Goal: Transaction & Acquisition: Purchase product/service

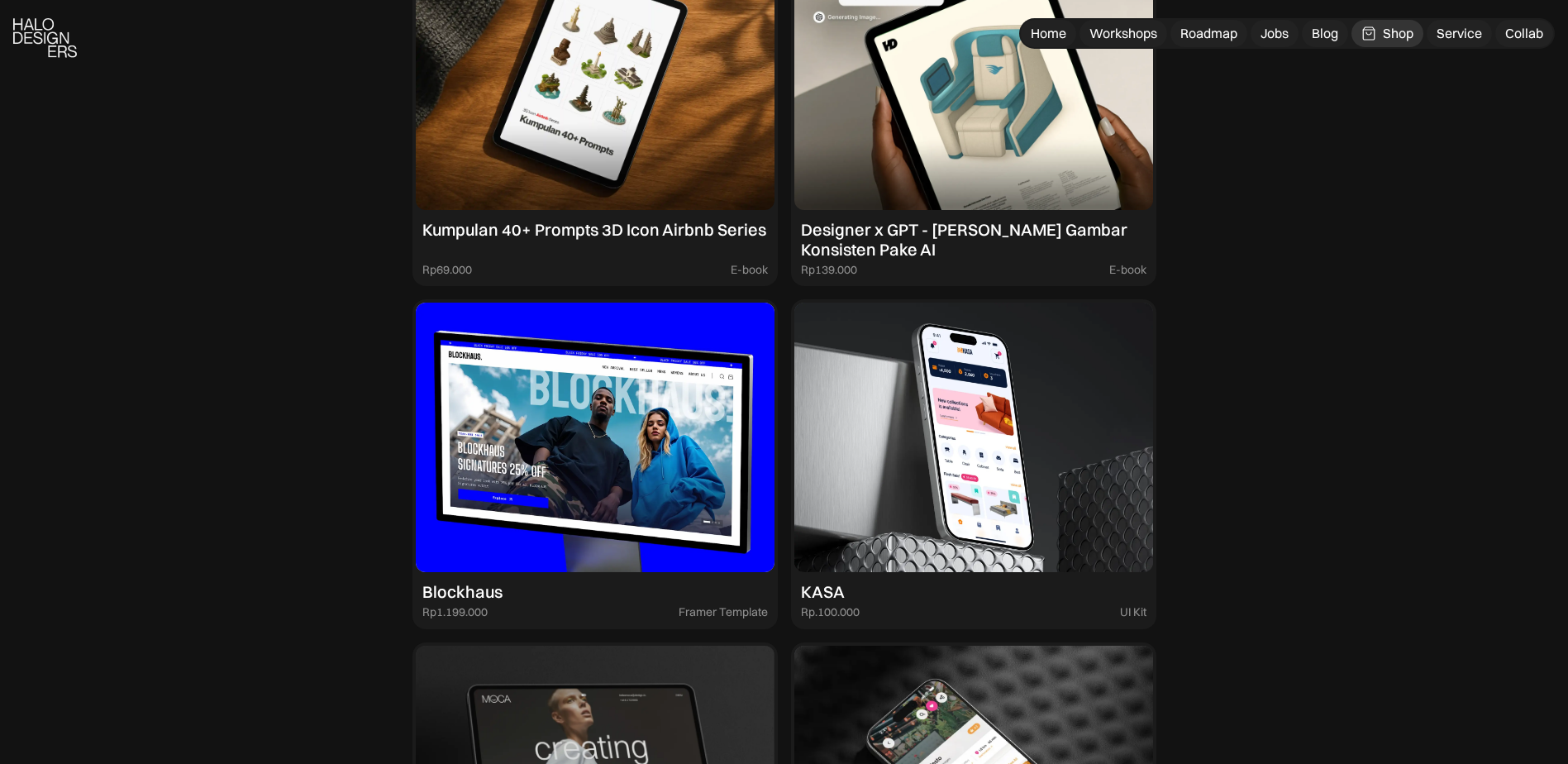
scroll to position [2067, 0]
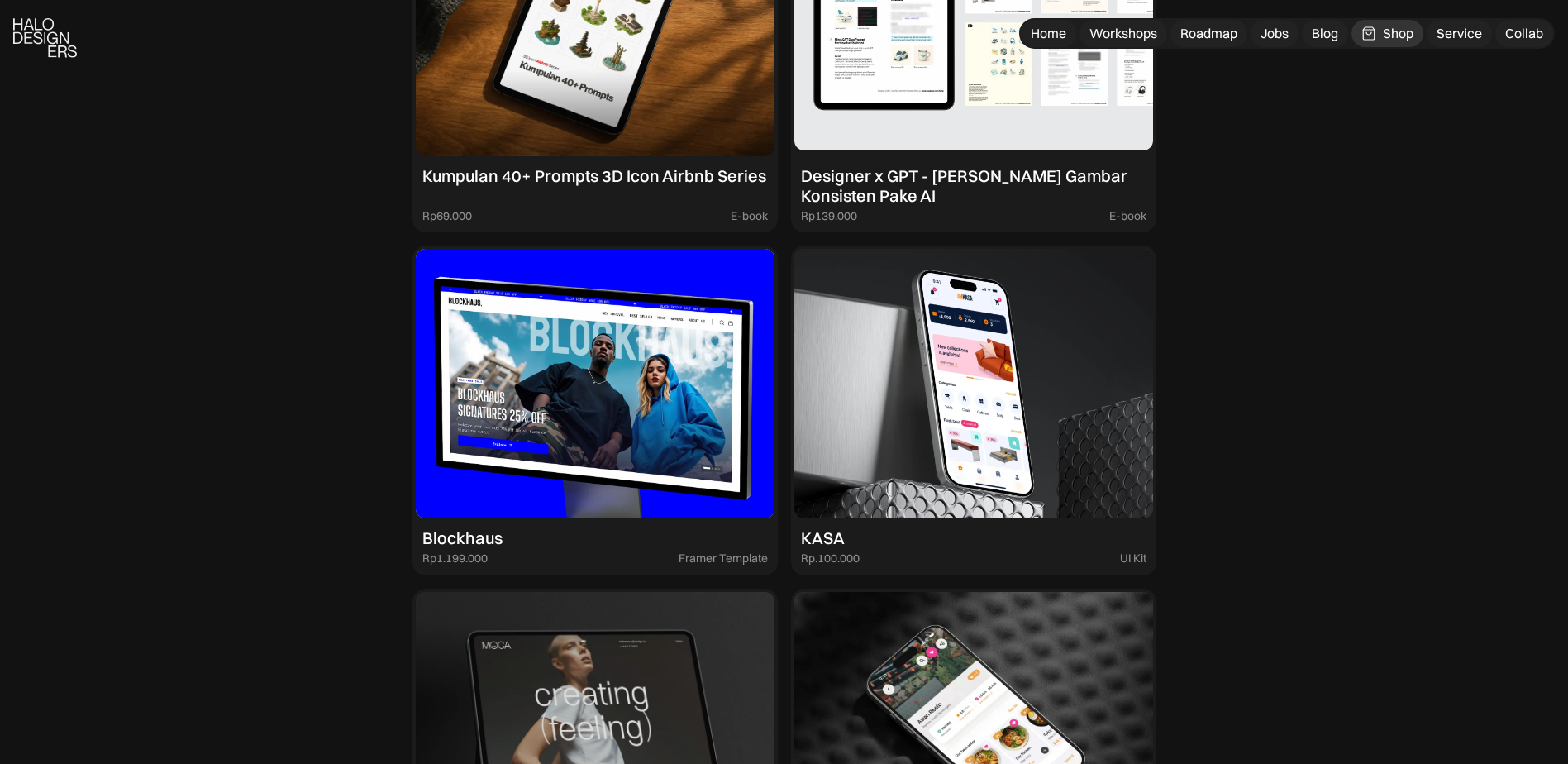
click at [950, 172] on div "Designer x GPT - [PERSON_NAME] Gambar Konsisten Pake AI" at bounding box center [973, 186] width 345 height 40
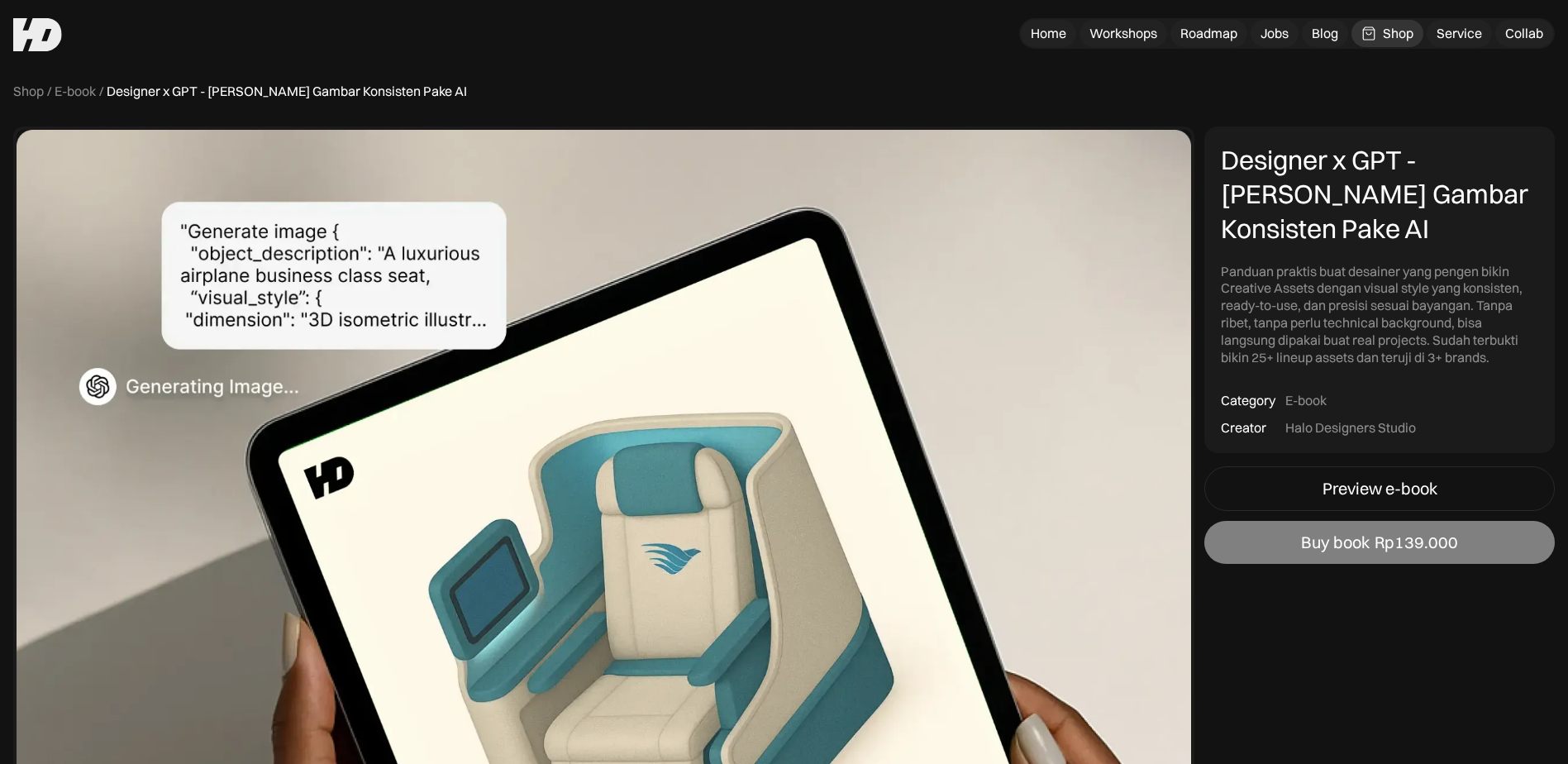
click at [1350, 563] on link "Buy book Rp139.000" at bounding box center [1380, 542] width 350 height 43
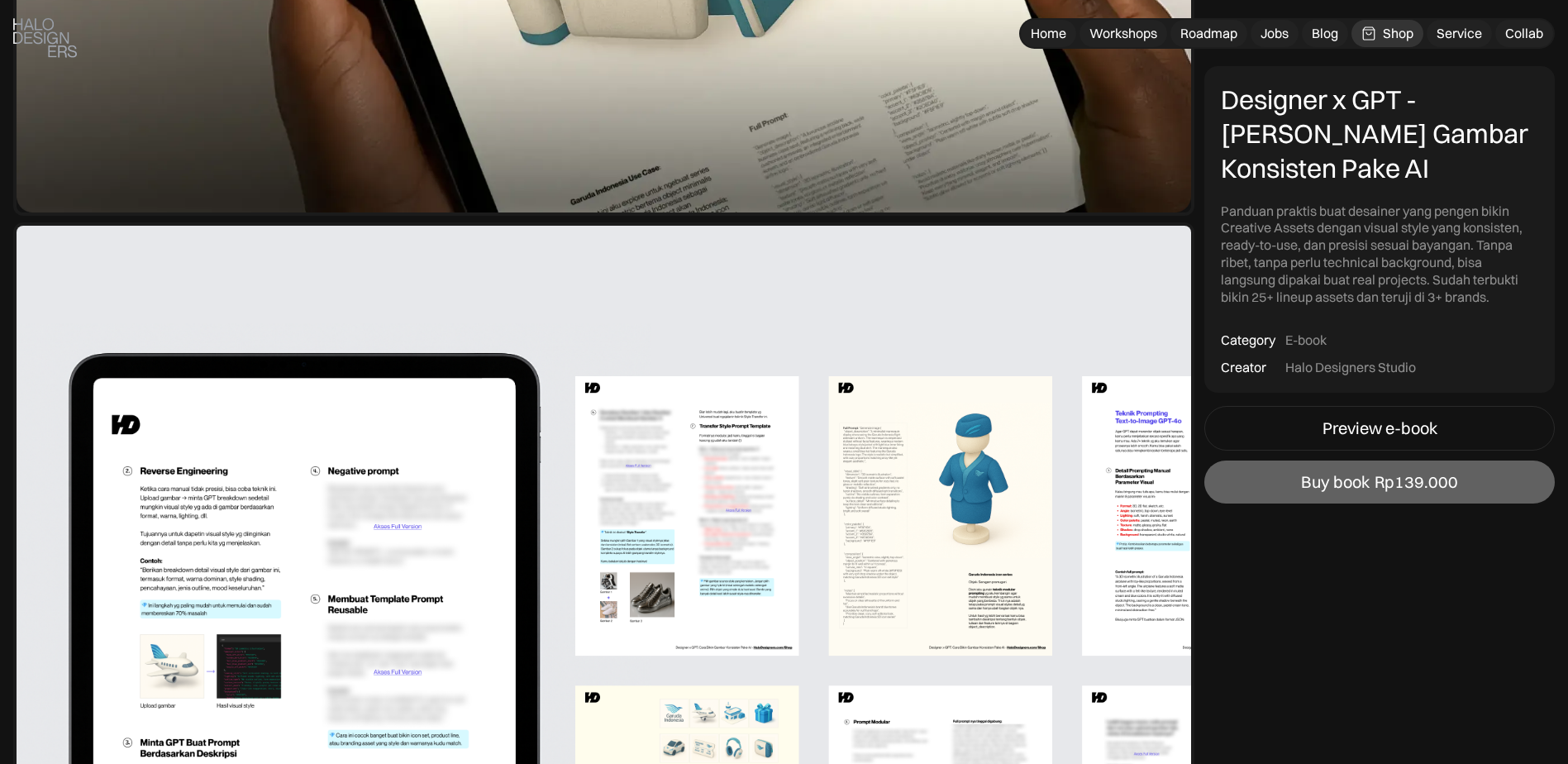
scroll to position [1157, 0]
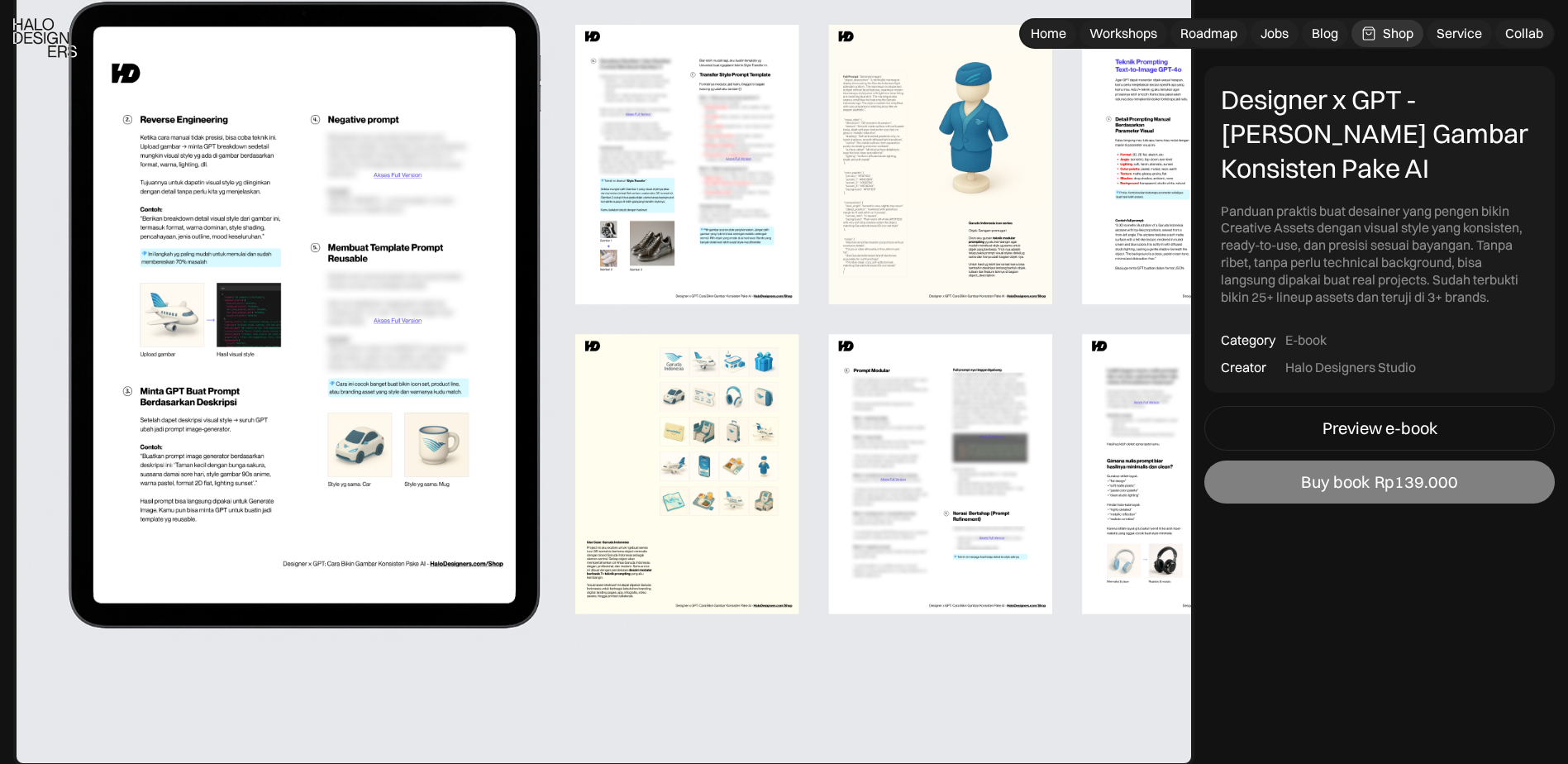
click at [1287, 497] on link "Buy book Rp139.000" at bounding box center [1380, 482] width 350 height 43
click at [1361, 480] on div "Buy book" at bounding box center [1335, 482] width 69 height 19
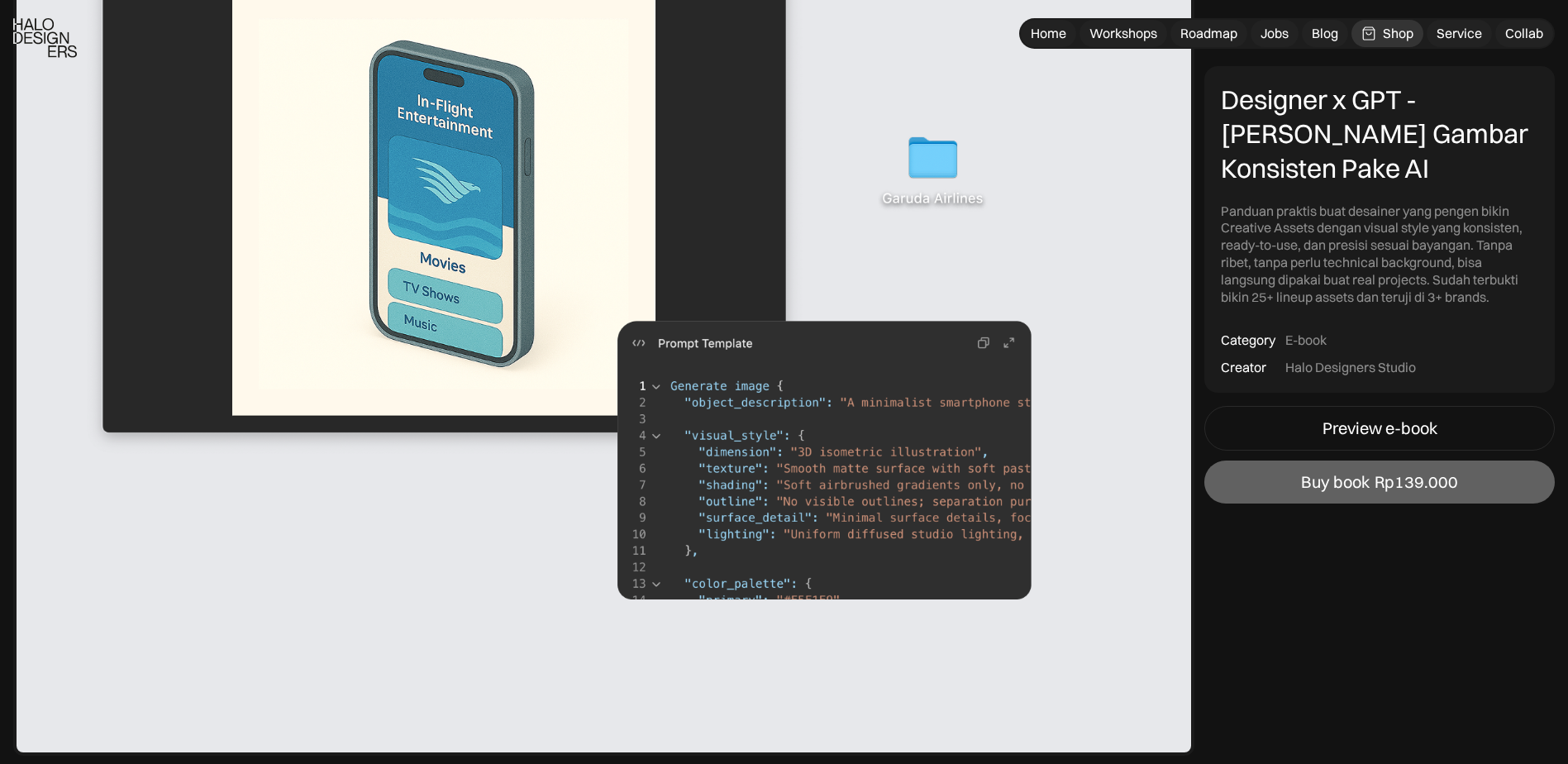
scroll to position [3886, 0]
